Goal: Task Accomplishment & Management: Manage account settings

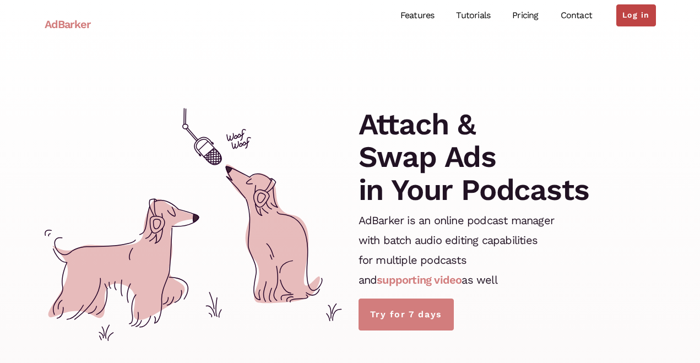
click at [636, 17] on link "Log in" at bounding box center [635, 15] width 39 height 22
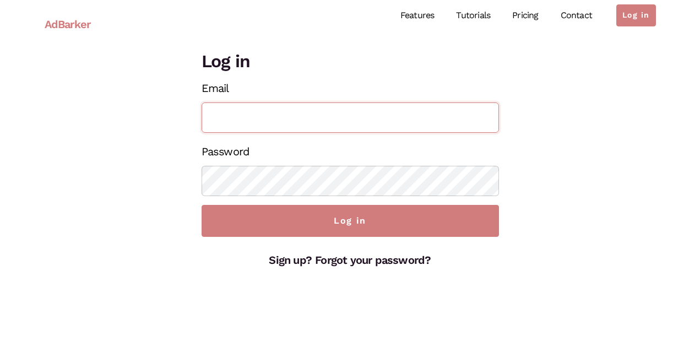
type input "[EMAIL_ADDRESS][DOMAIN_NAME]"
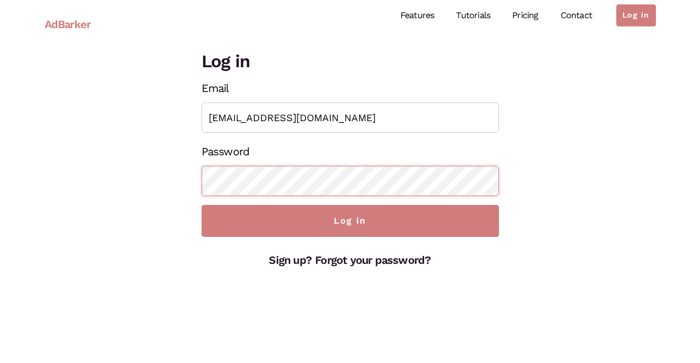
click at [350, 221] on input "Log in" at bounding box center [350, 221] width 297 height 32
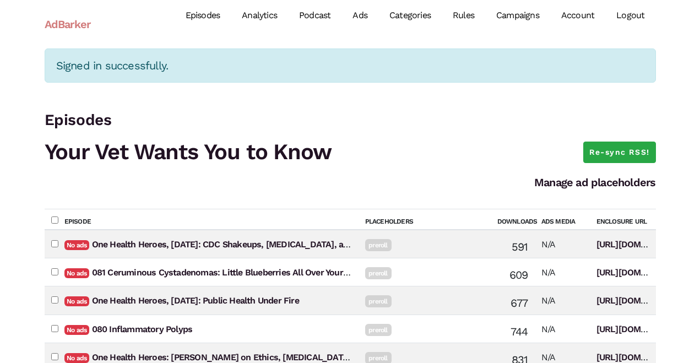
click at [366, 17] on link "Ads" at bounding box center [359, 15] width 37 height 49
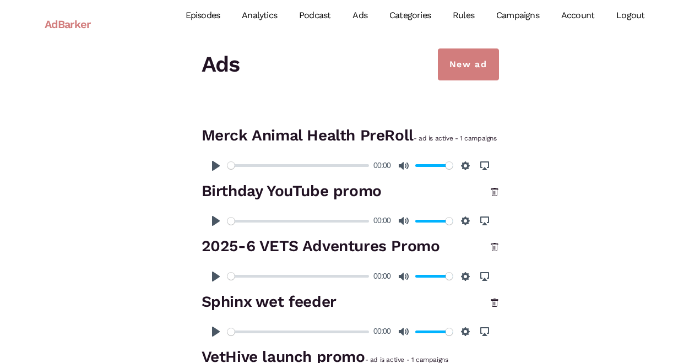
click at [533, 17] on link "Campaigns" at bounding box center [517, 15] width 65 height 49
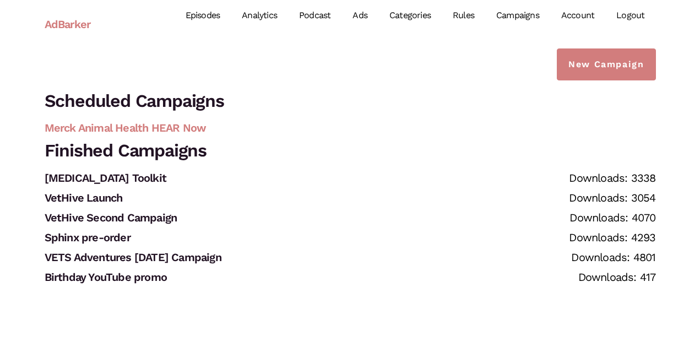
click at [167, 129] on link "Merck Animal Health HEAR Now" at bounding box center [126, 127] width 162 height 13
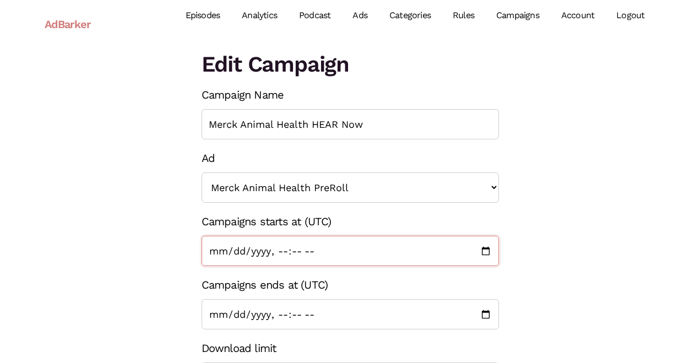
click at [233, 249] on input "Campaigns starts at (UTC)" at bounding box center [350, 251] width 297 height 30
type input "[DATE]T07:00"
click at [340, 274] on form "Campaign Name Merck Animal Health HEAR Now Ad << None >> Sphinx wet feeder 2025…" at bounding box center [350, 313] width 297 height 457
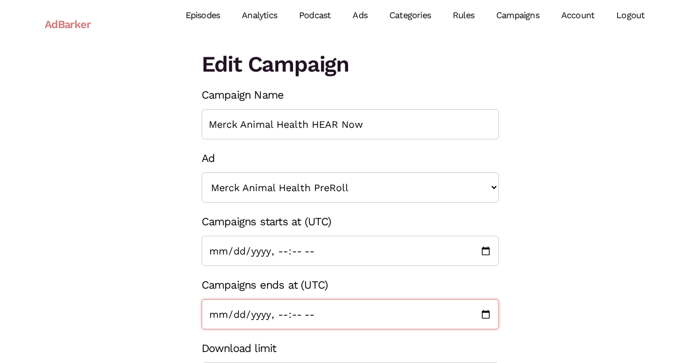
click at [234, 313] on input "Campaigns ends at (UTC)" at bounding box center [350, 314] width 297 height 30
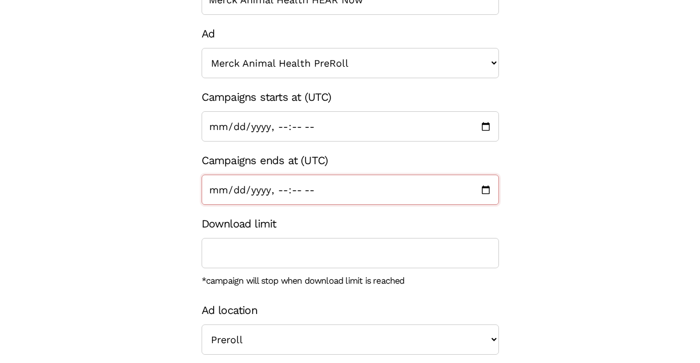
scroll to position [127, 0]
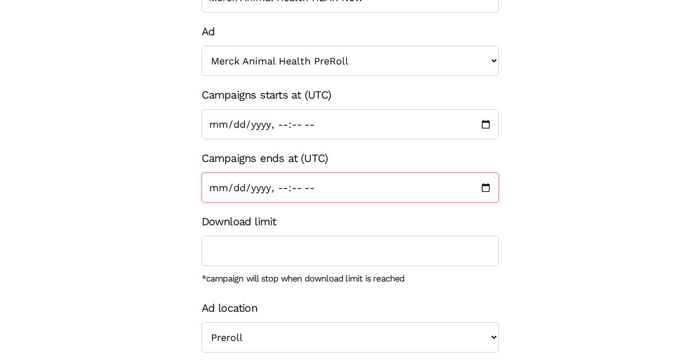
click at [215, 187] on input "Campaigns ends at (UTC)" at bounding box center [350, 187] width 297 height 30
type input "[DATE]T07:00"
click at [302, 223] on div "Download limit" at bounding box center [350, 238] width 297 height 55
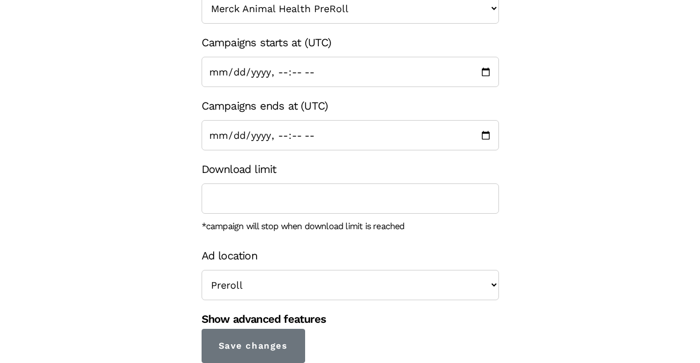
scroll to position [178, 0]
click at [272, 336] on input "Save changes" at bounding box center [254, 346] width 104 height 34
